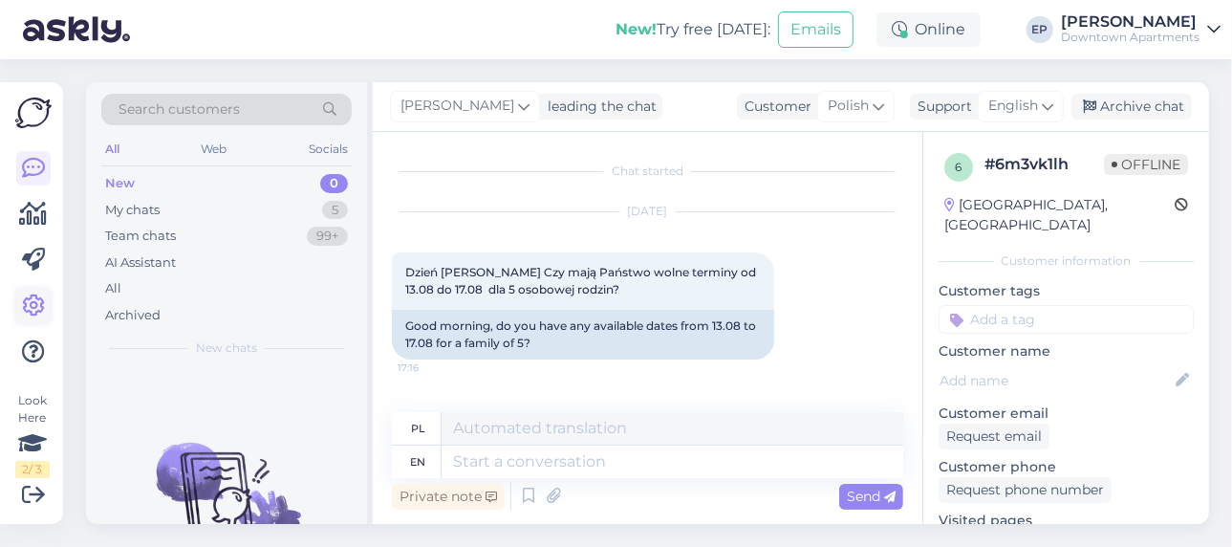
click at [34, 309] on icon at bounding box center [33, 305] width 23 height 23
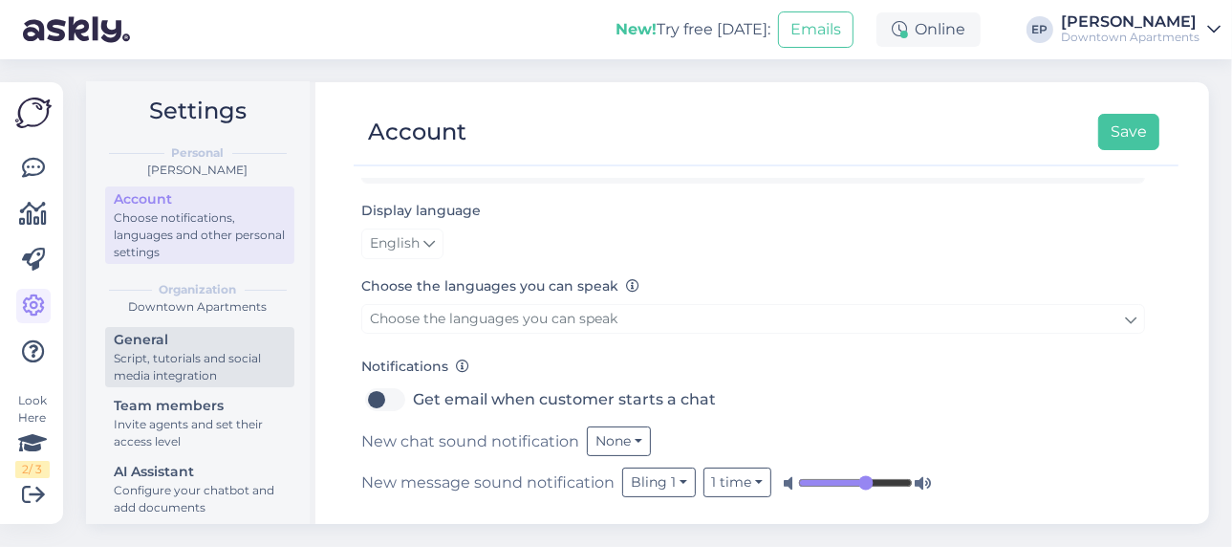
scroll to position [24, 0]
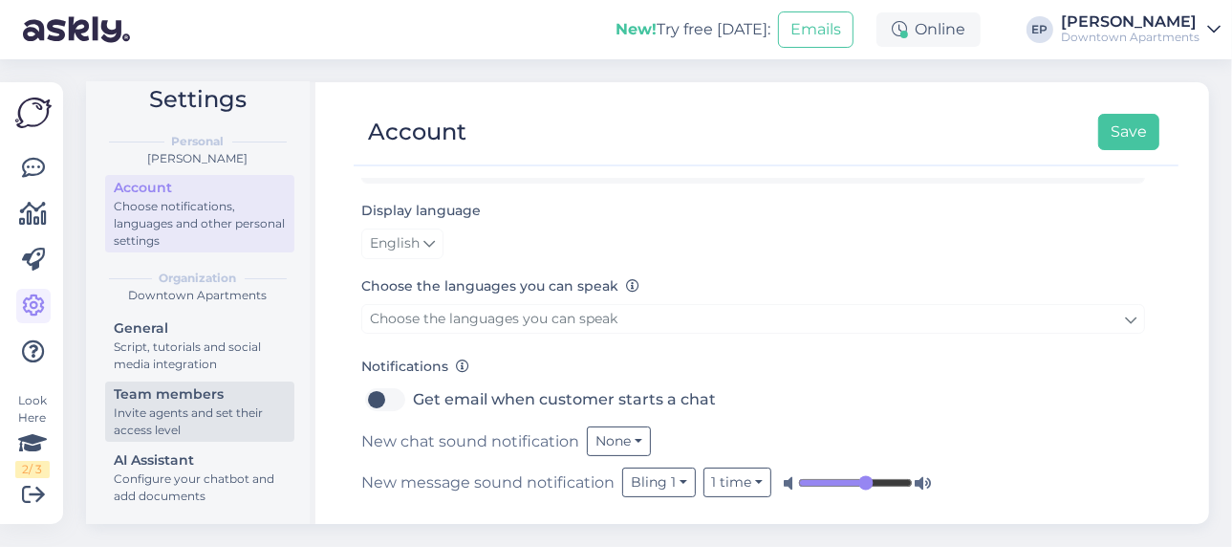
click at [228, 404] on div "Invite agents and set their access level" at bounding box center [200, 421] width 172 height 34
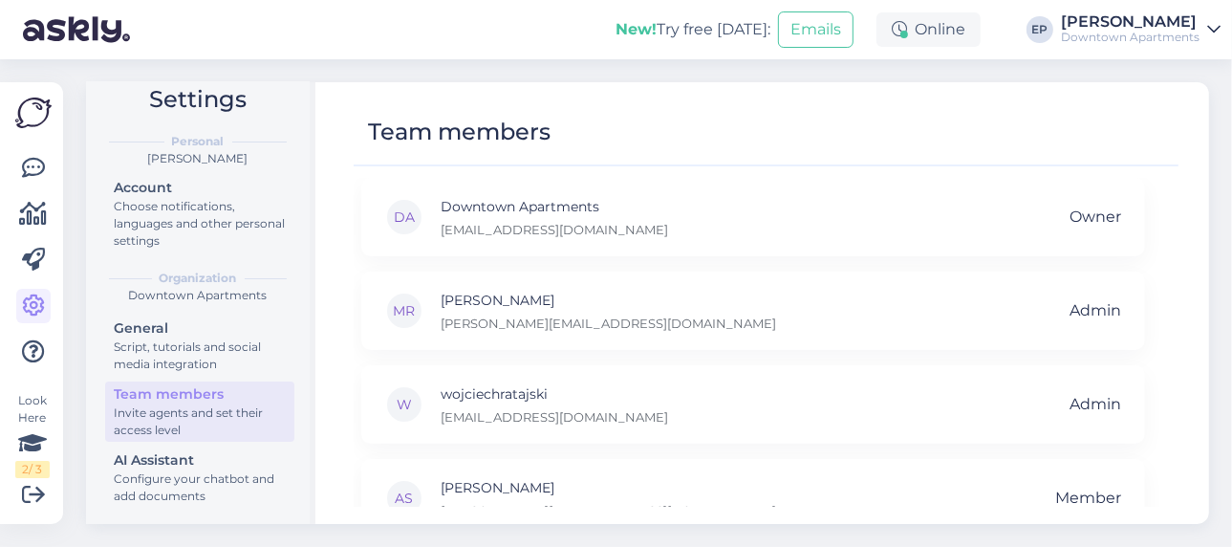
click at [1061, 28] on div "[PERSON_NAME]" at bounding box center [1130, 21] width 139 height 15
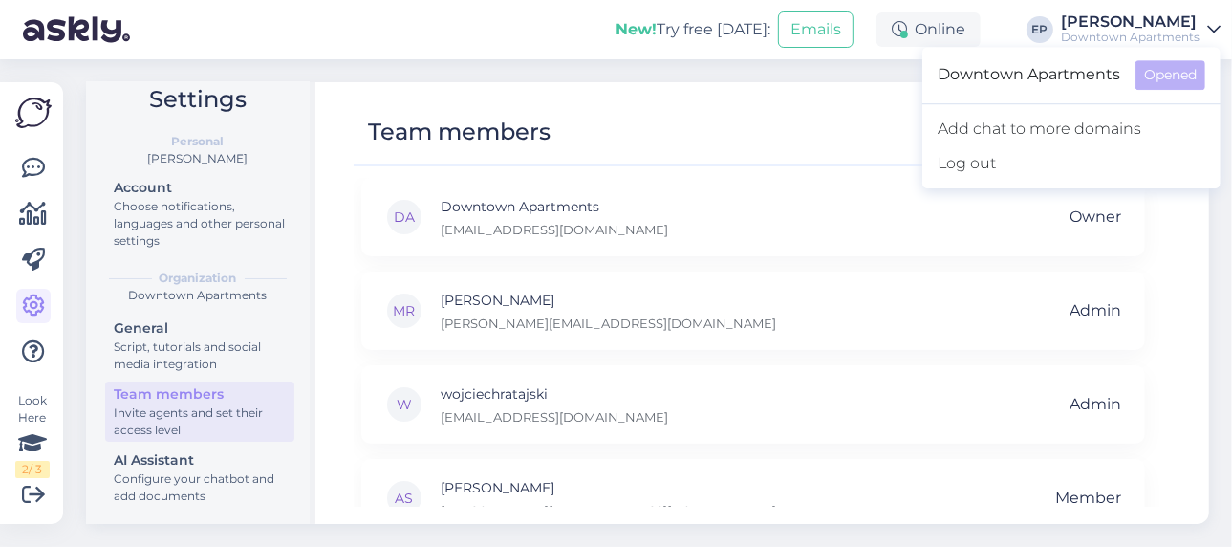
click at [645, 121] on div "Team members" at bounding box center [757, 132] width 806 height 36
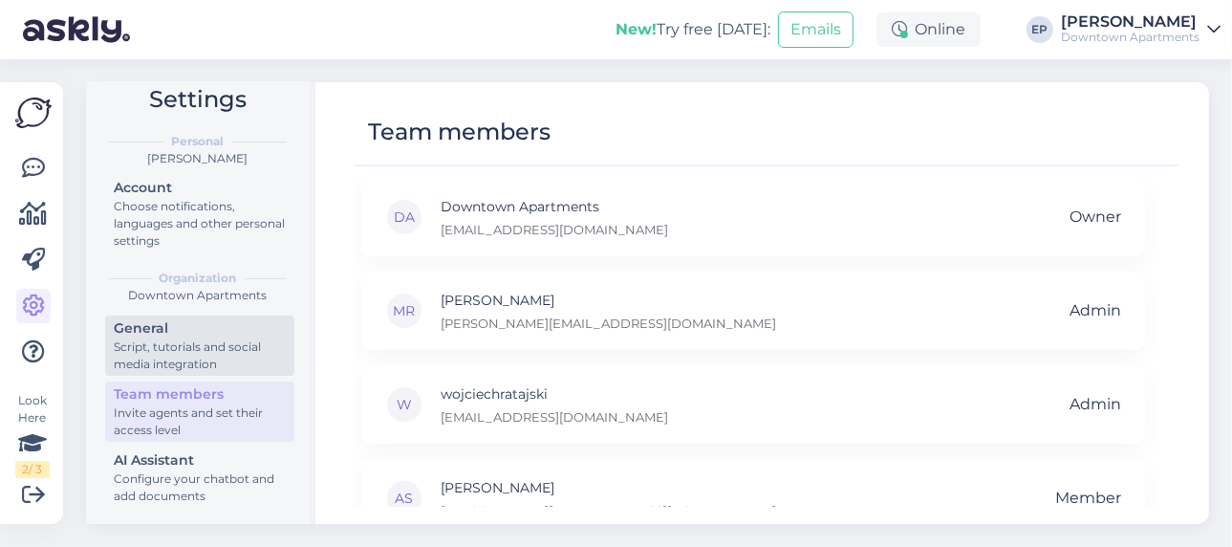
click at [148, 355] on div "Script, tutorials and social media integration" at bounding box center [200, 355] width 172 height 34
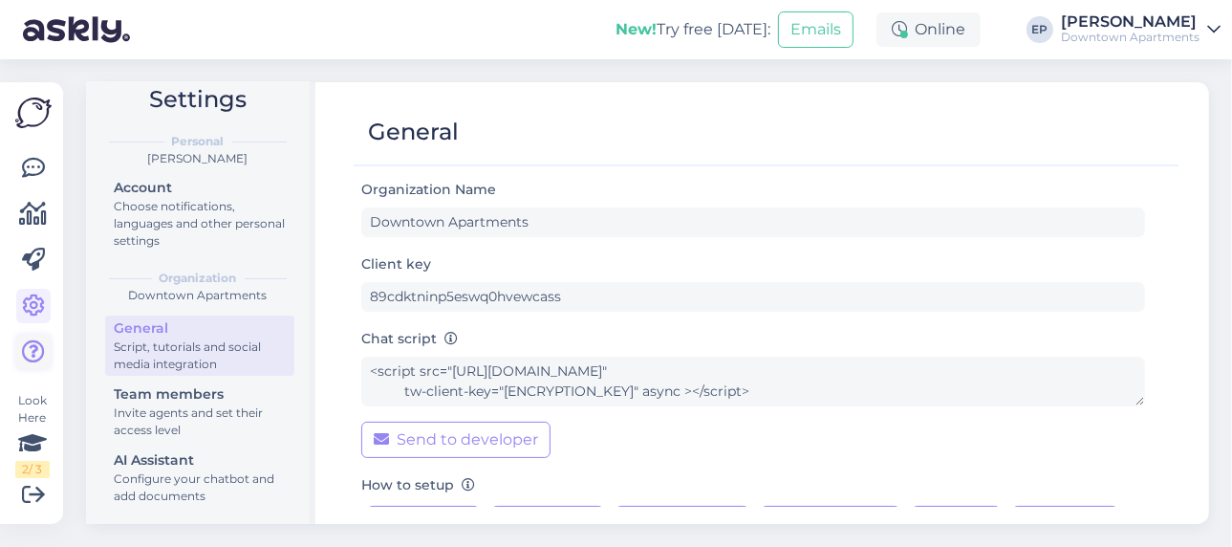
click at [32, 361] on icon at bounding box center [33, 351] width 23 height 23
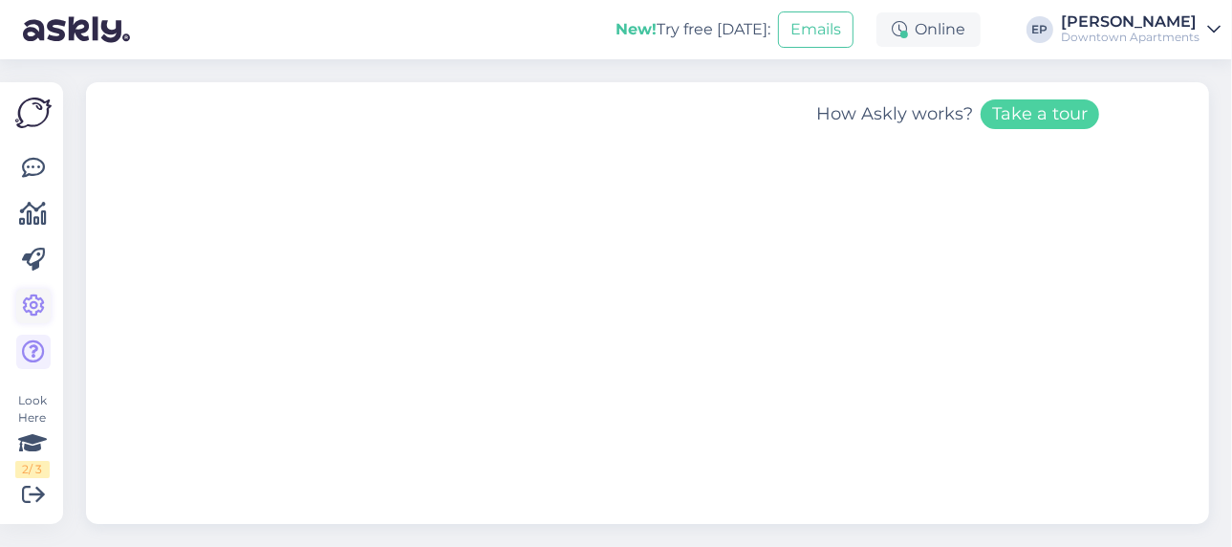
click at [44, 309] on icon at bounding box center [33, 305] width 23 height 23
